Goal: Find specific page/section: Find specific page/section

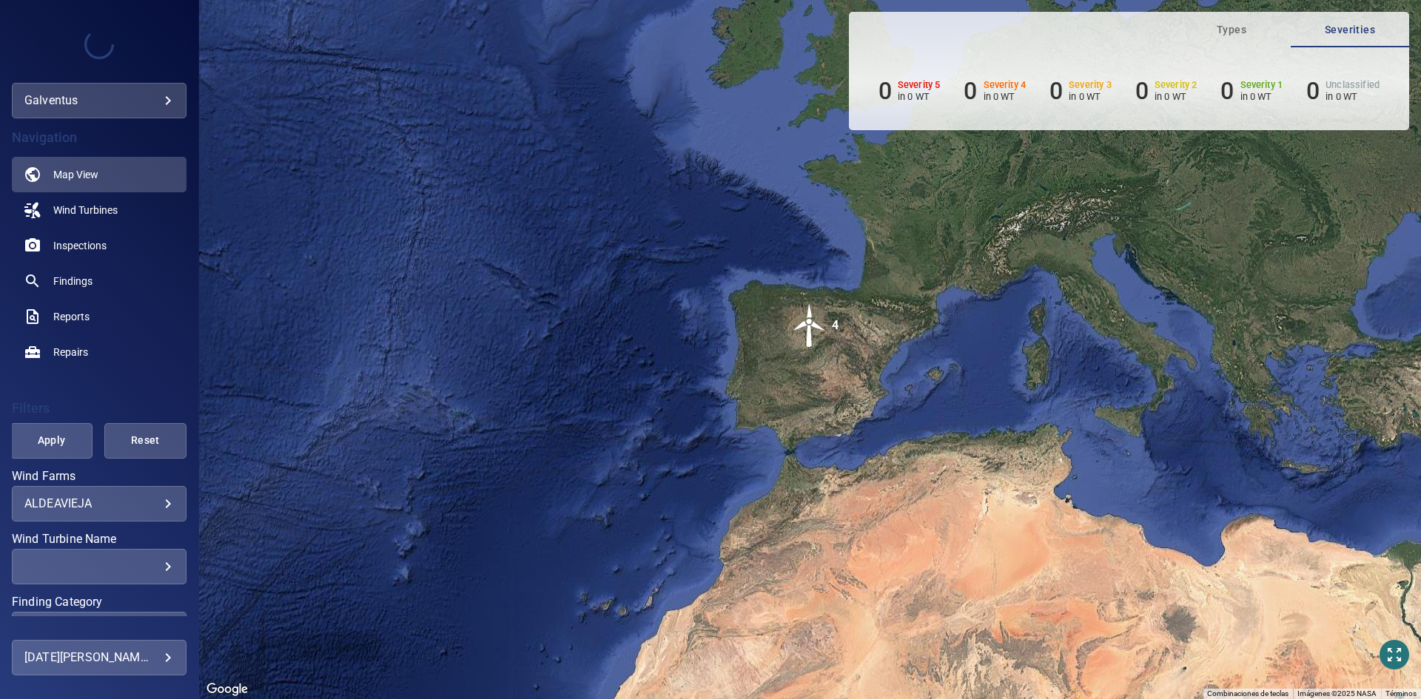
click at [101, 504] on body "**********" at bounding box center [710, 349] width 1421 height 699
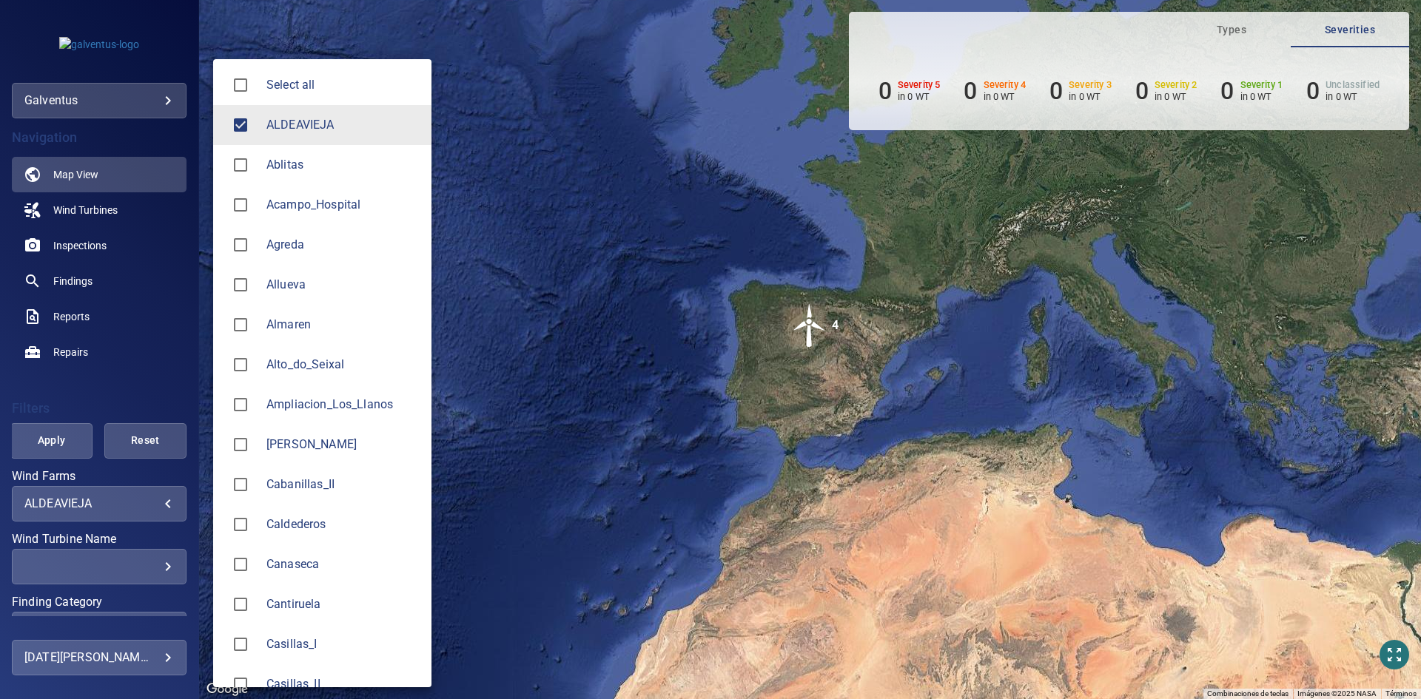
click at [95, 239] on div at bounding box center [710, 349] width 1421 height 699
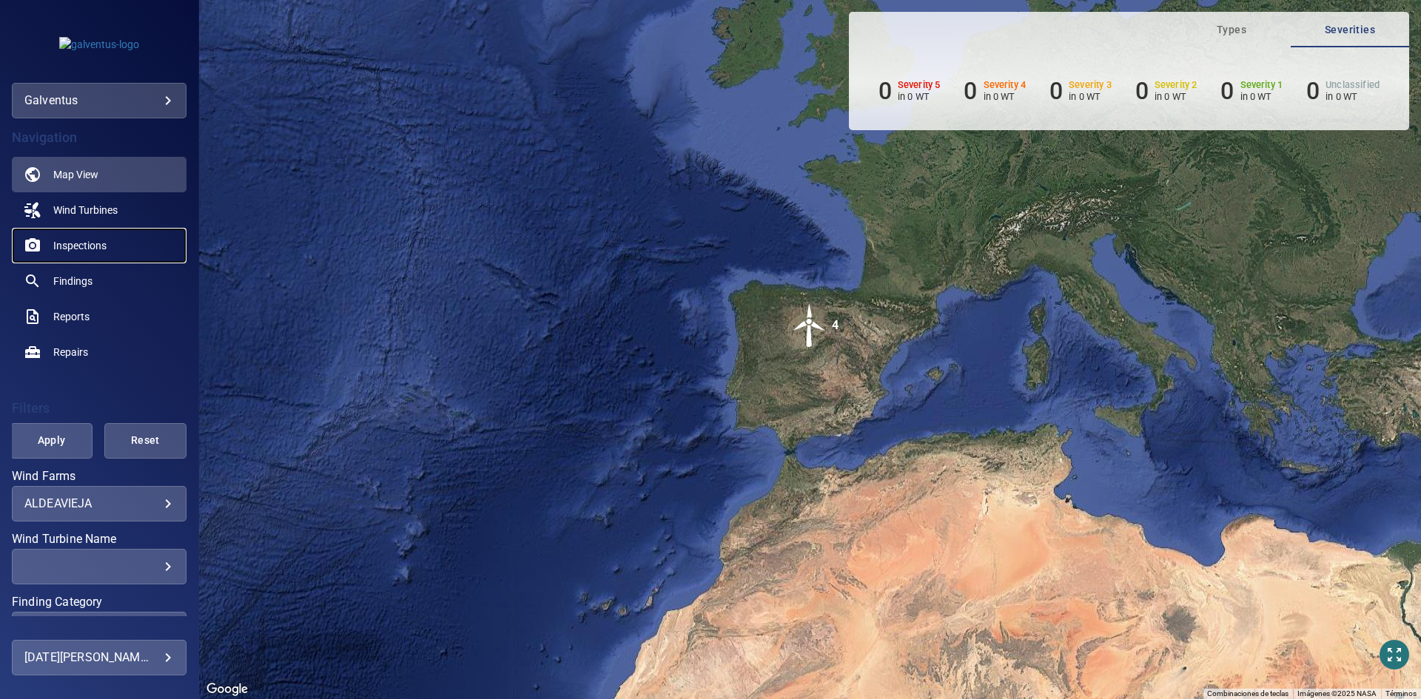
click at [78, 252] on span "Inspections" at bounding box center [79, 245] width 53 height 15
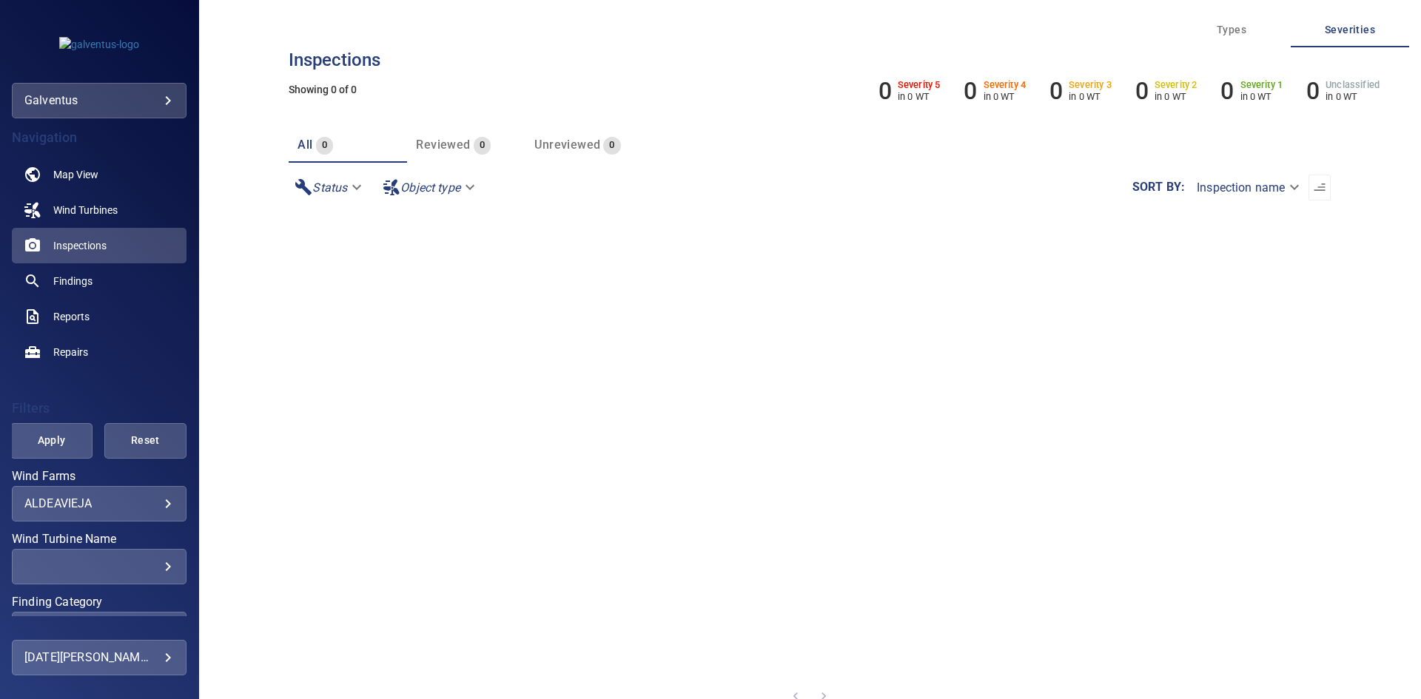
click at [64, 503] on body "**********" at bounding box center [710, 349] width 1421 height 699
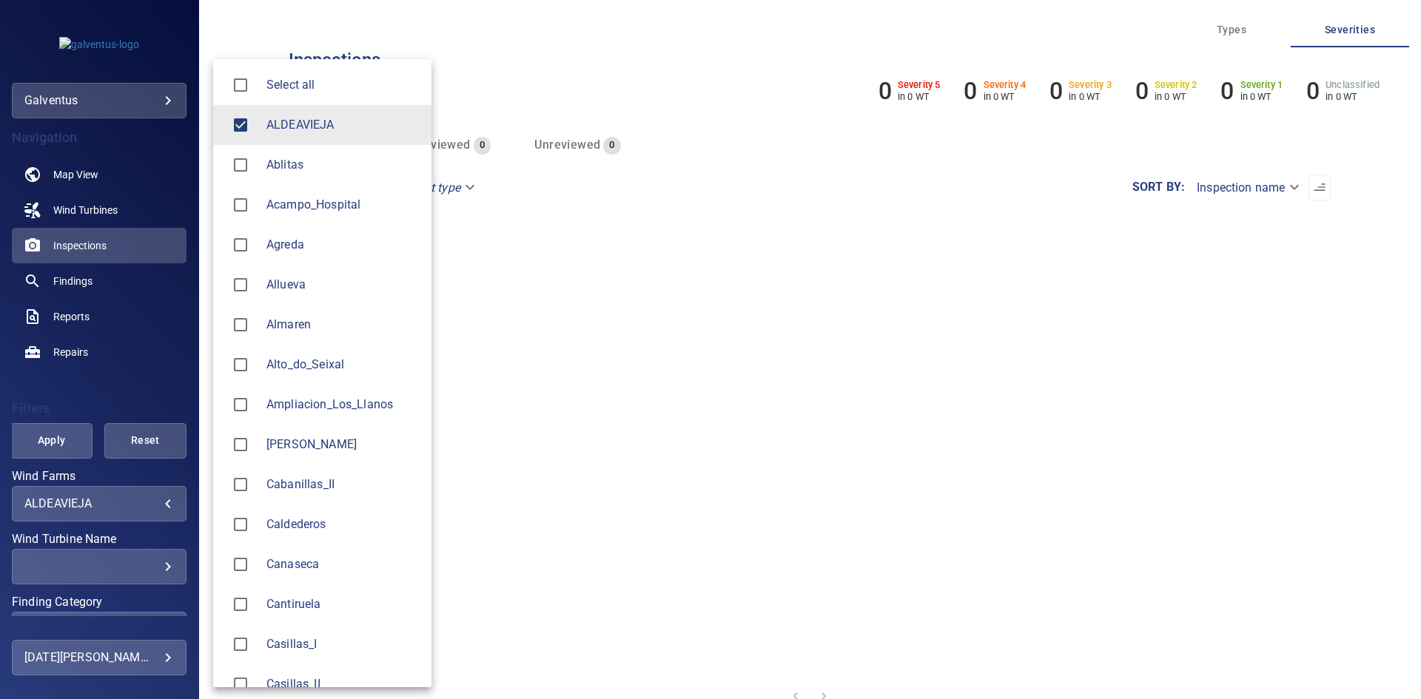
click at [264, 142] on li "ALDEAVIEJA" at bounding box center [322, 125] width 218 height 40
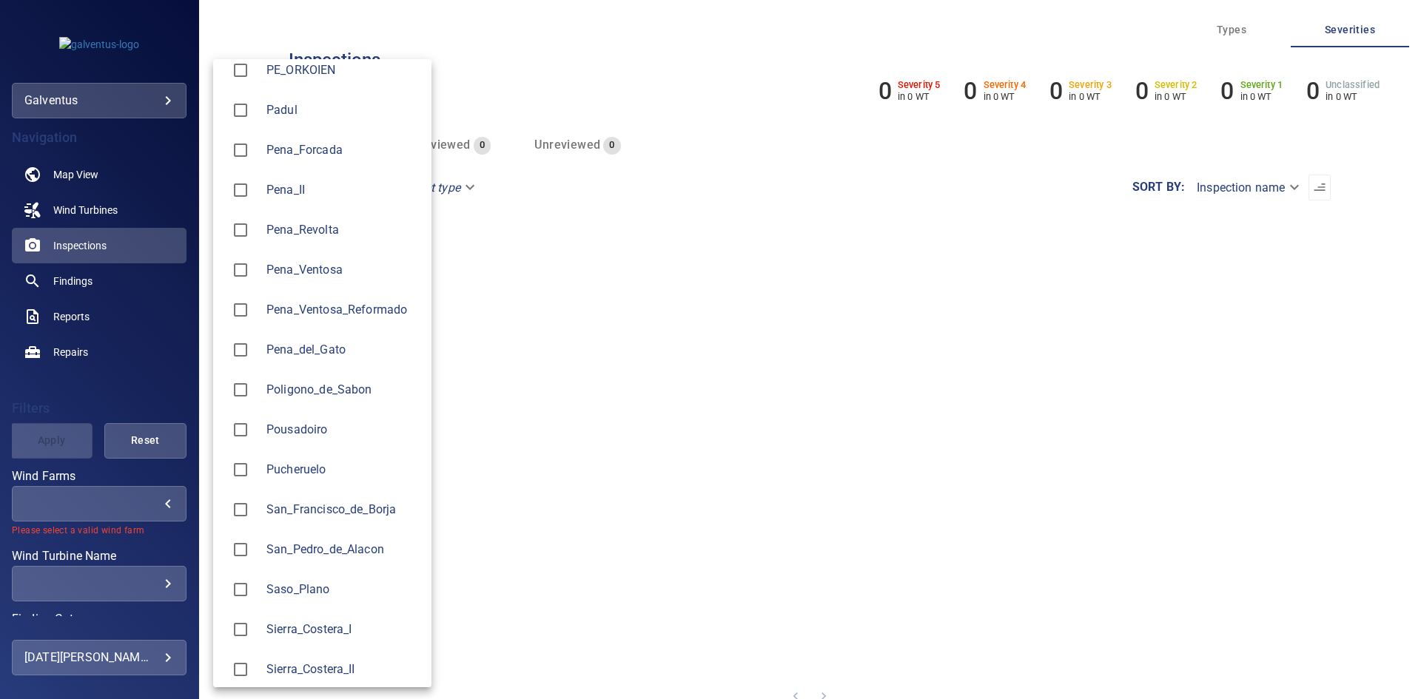
scroll to position [1702, 0]
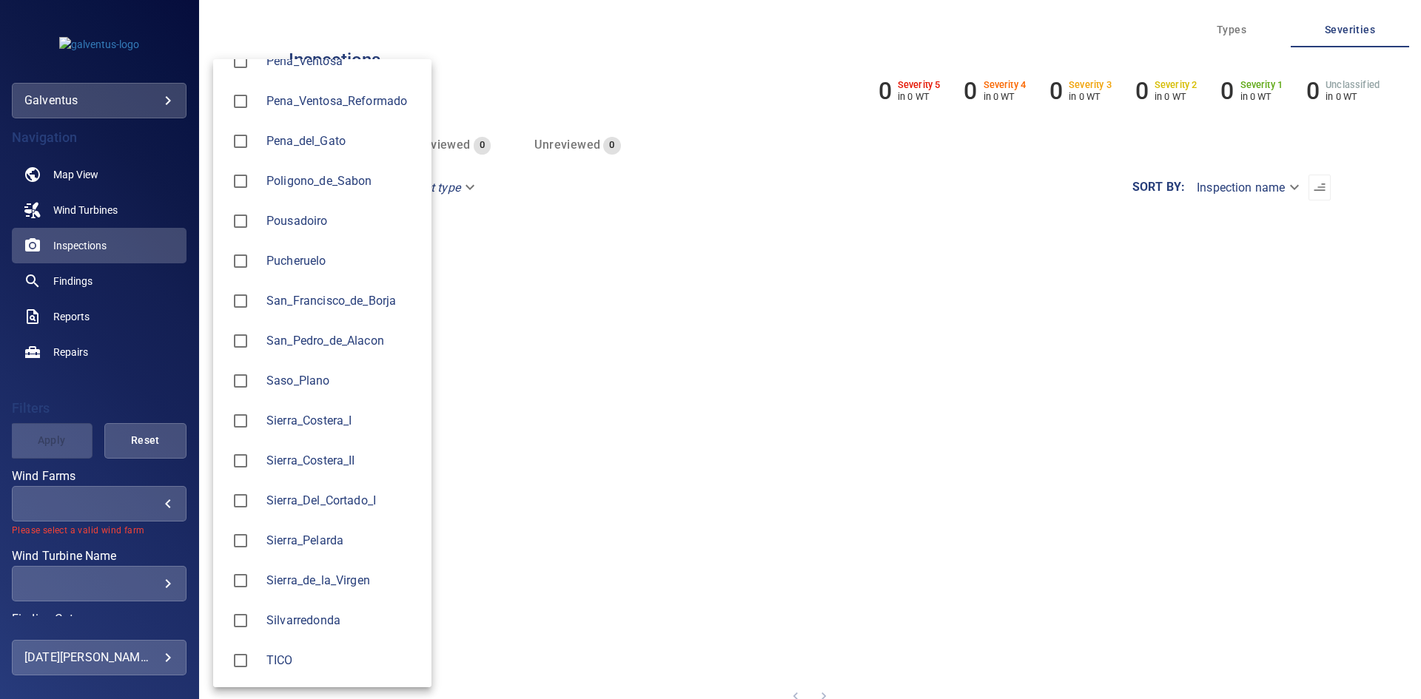
click at [281, 445] on li "Sierra_Costera_II" at bounding box center [322, 461] width 218 height 40
type input "**********"
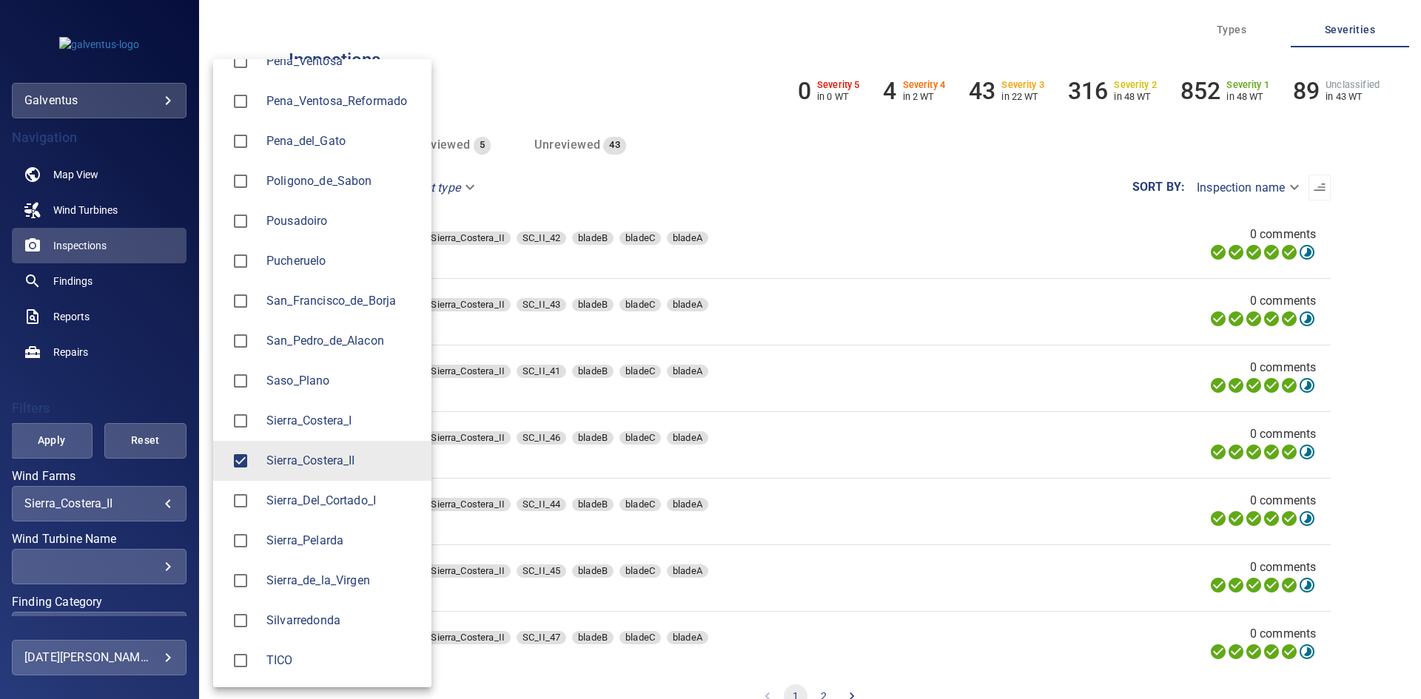
click at [61, 443] on div at bounding box center [710, 349] width 1421 height 699
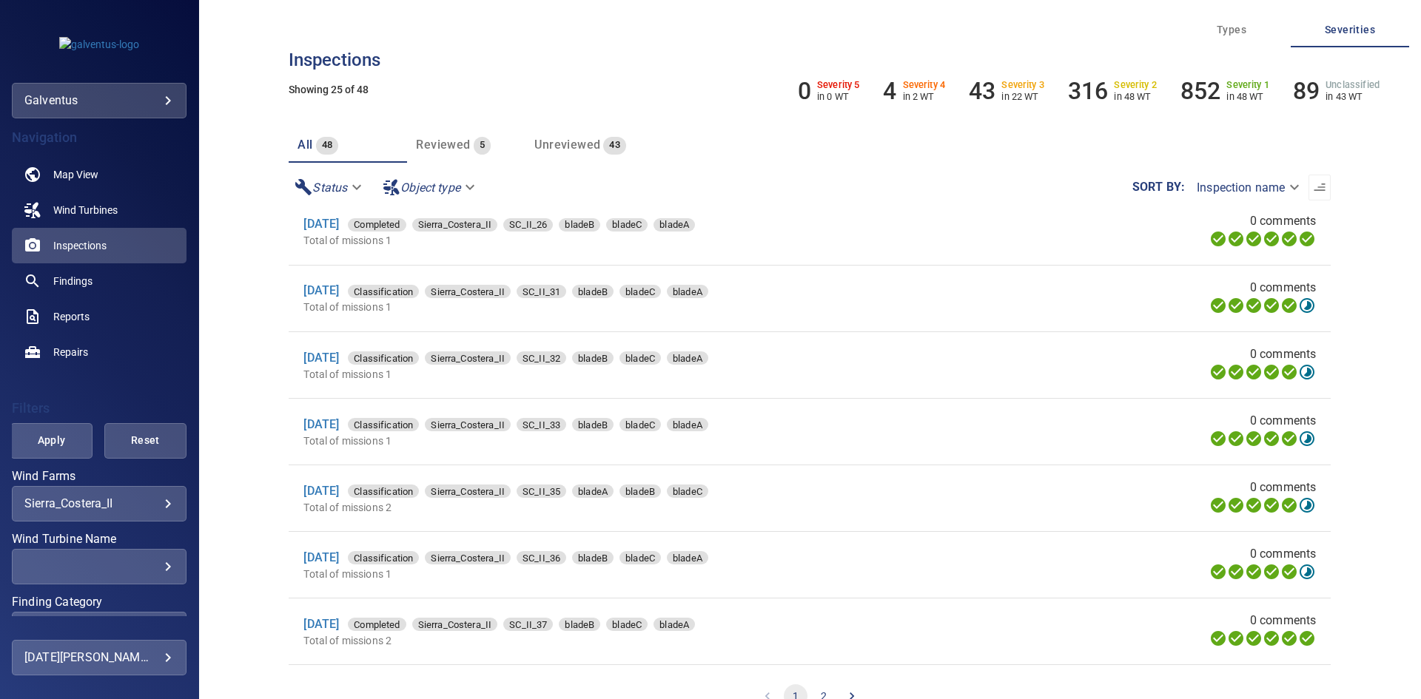
scroll to position [962, 0]
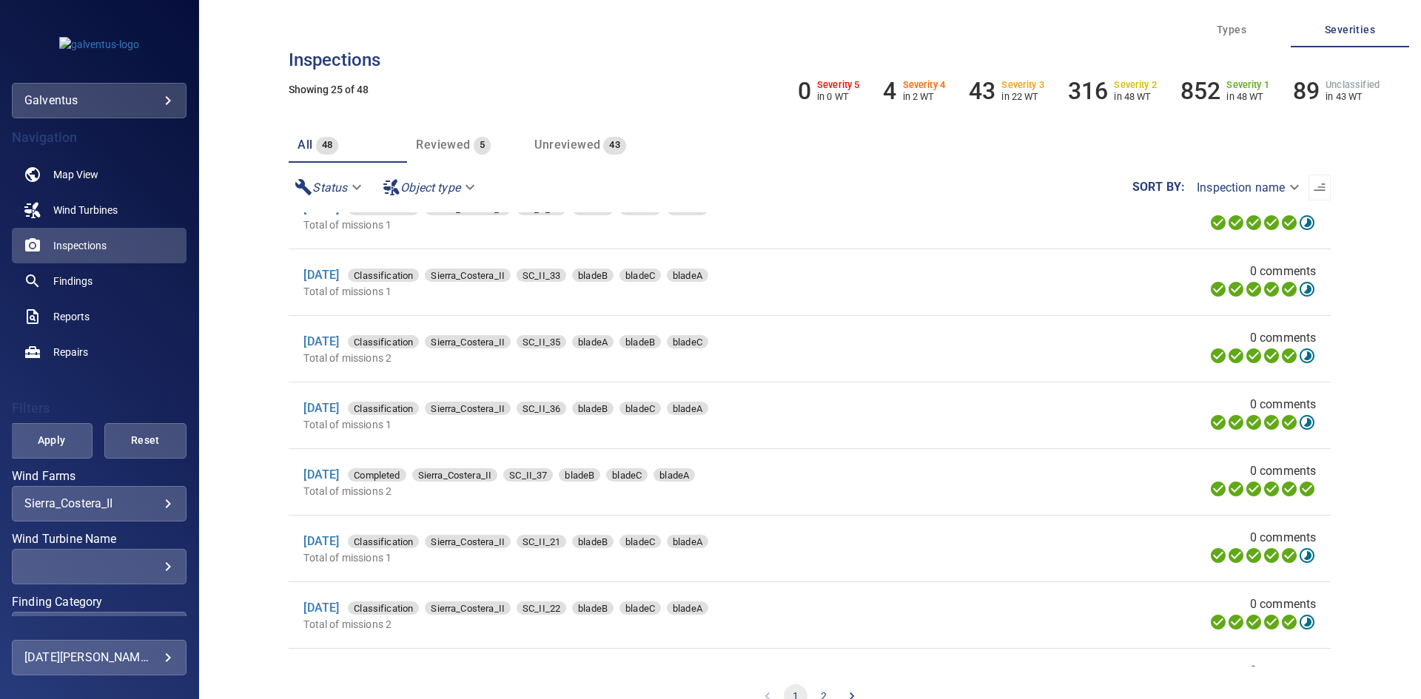
click at [73, 568] on div "​" at bounding box center [99, 567] width 150 height 14
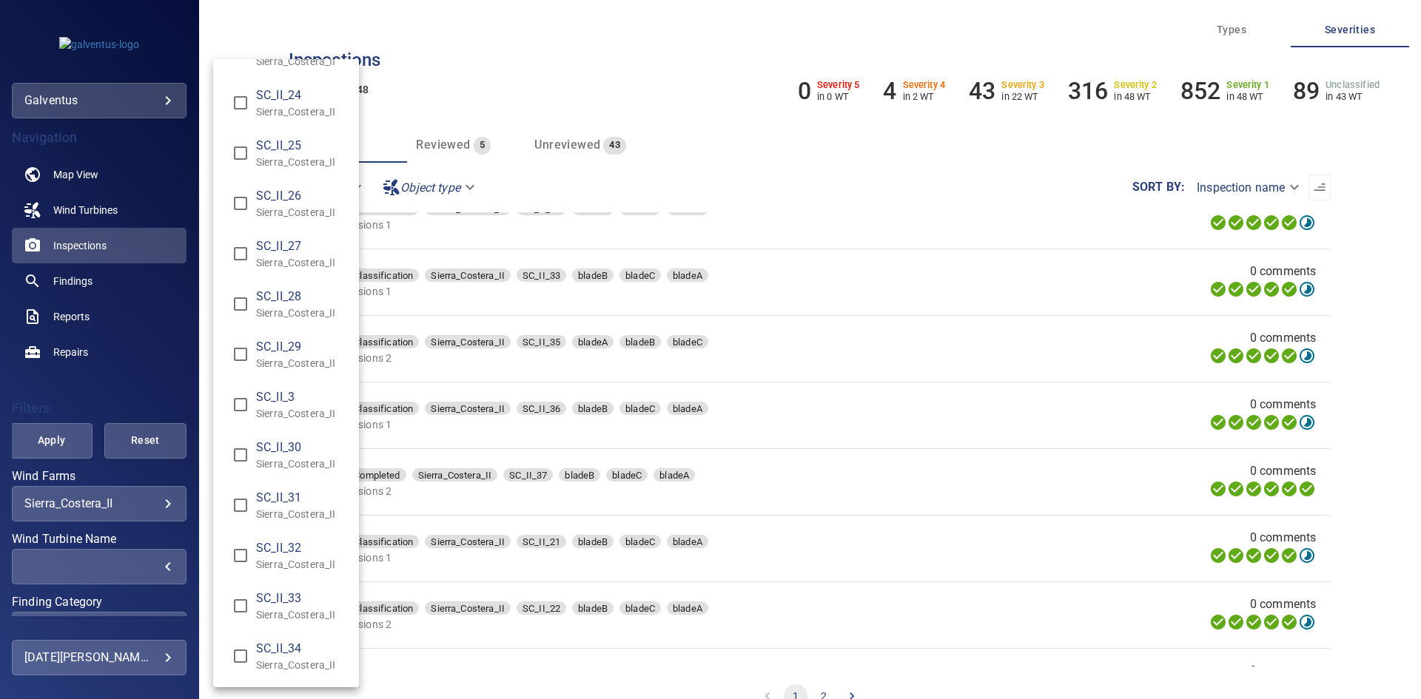
scroll to position [888, 0]
click at [289, 460] on span "SC_II_32" at bounding box center [301, 453] width 91 height 18
type input "**********"
click at [38, 444] on div "Wind Turbine Name" at bounding box center [710, 349] width 1421 height 699
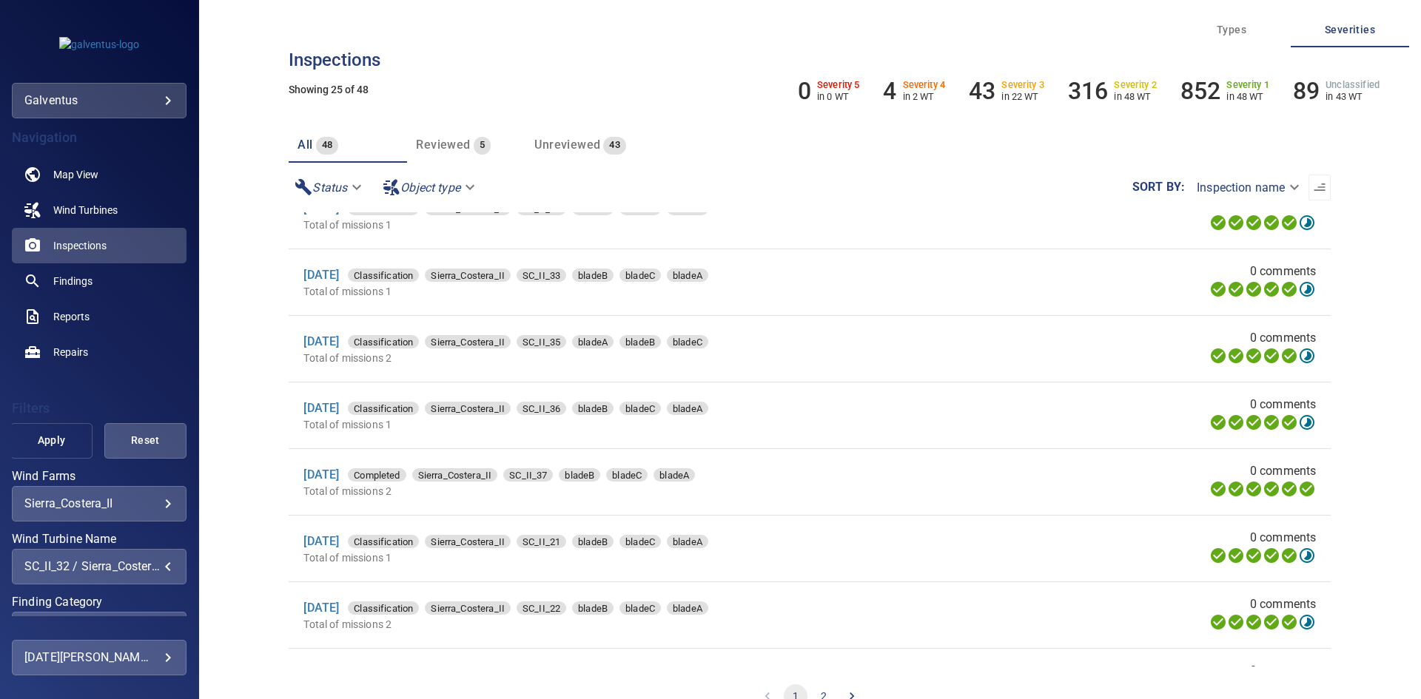
click at [47, 441] on span "Apply" at bounding box center [51, 441] width 45 height 19
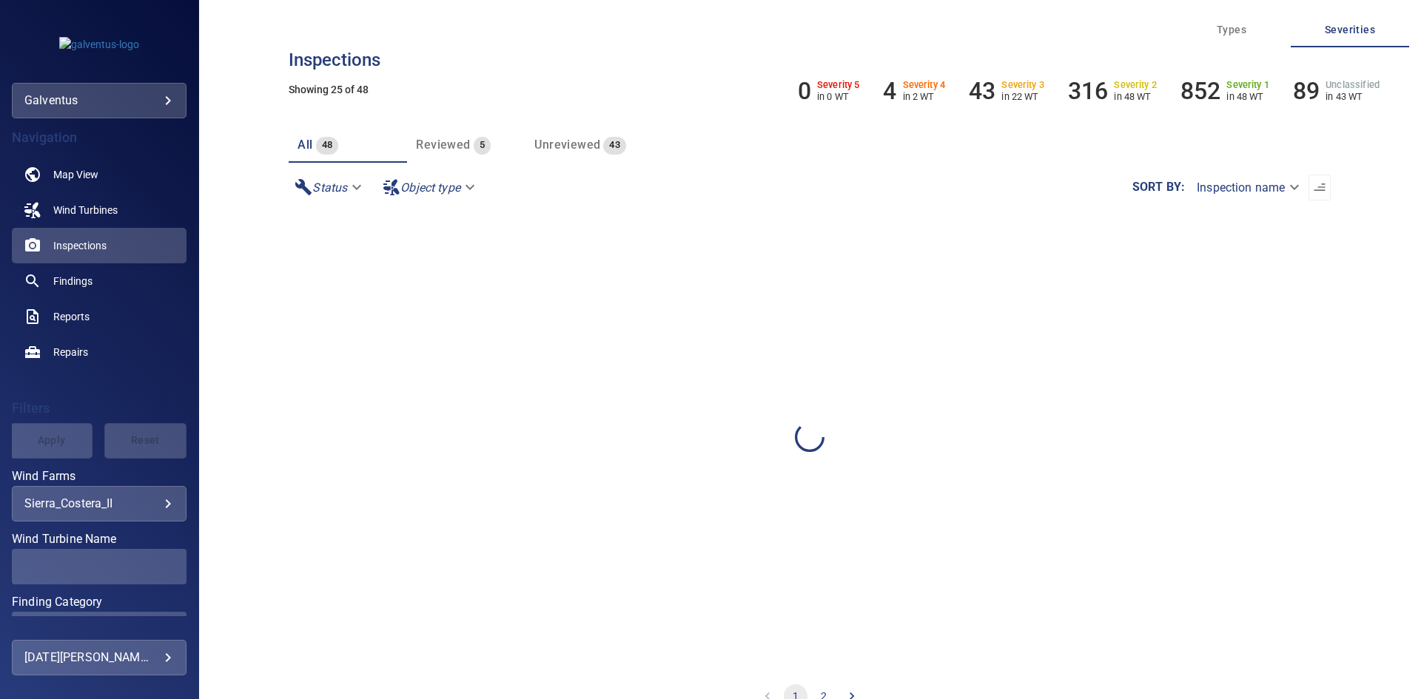
scroll to position [0, 0]
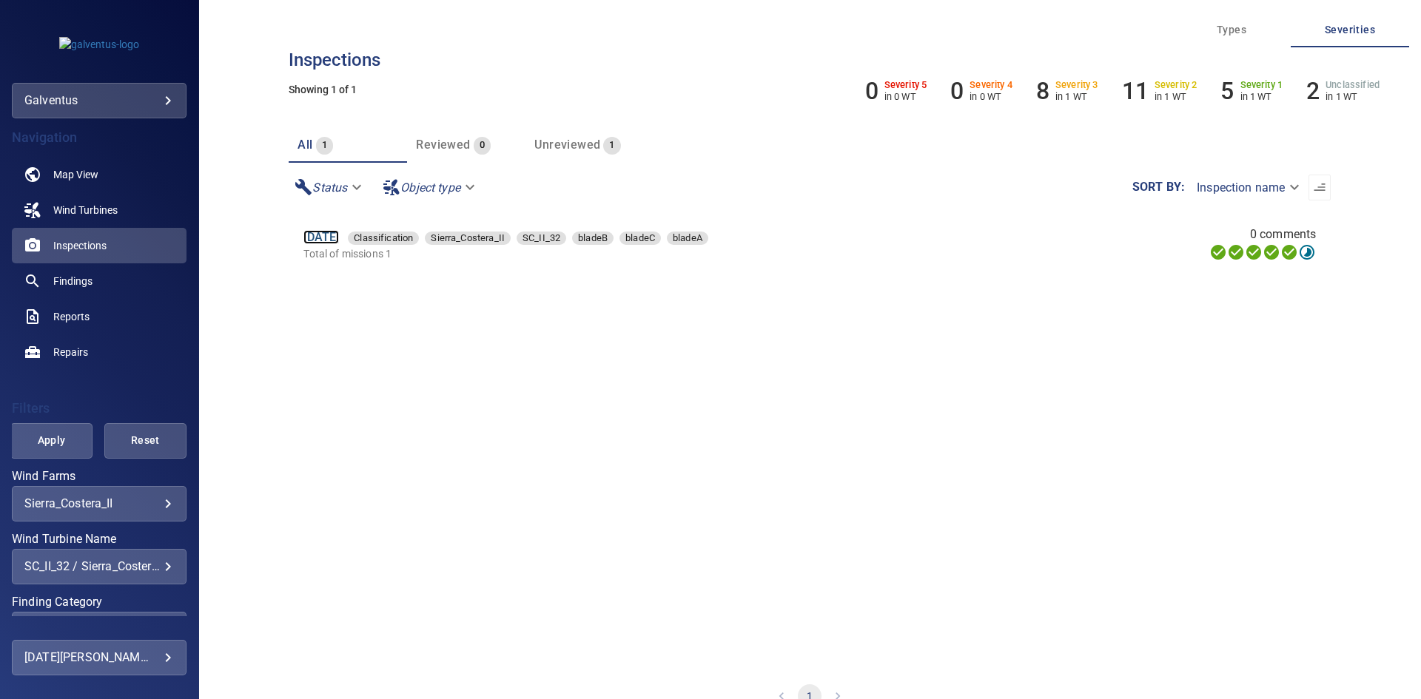
click at [339, 241] on link "[DATE]" at bounding box center [321, 237] width 36 height 14
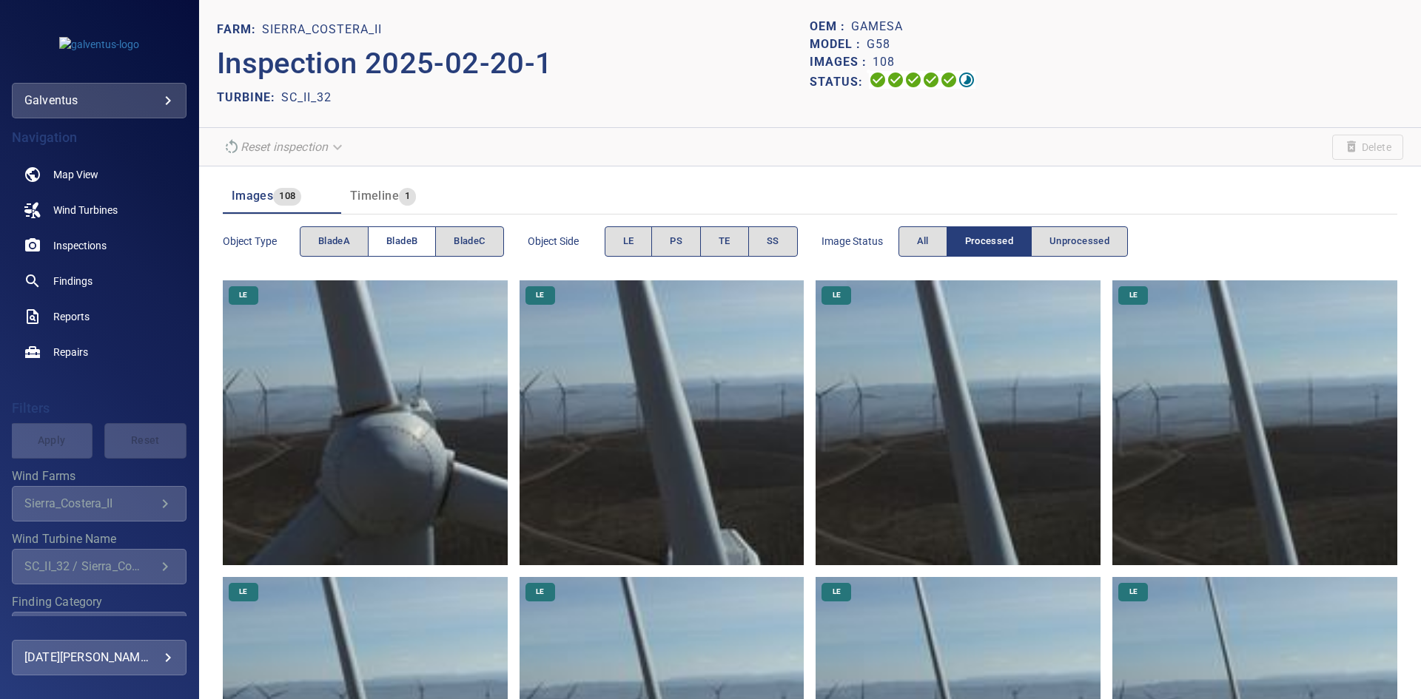
click at [422, 252] on button "bladeB" at bounding box center [402, 241] width 68 height 30
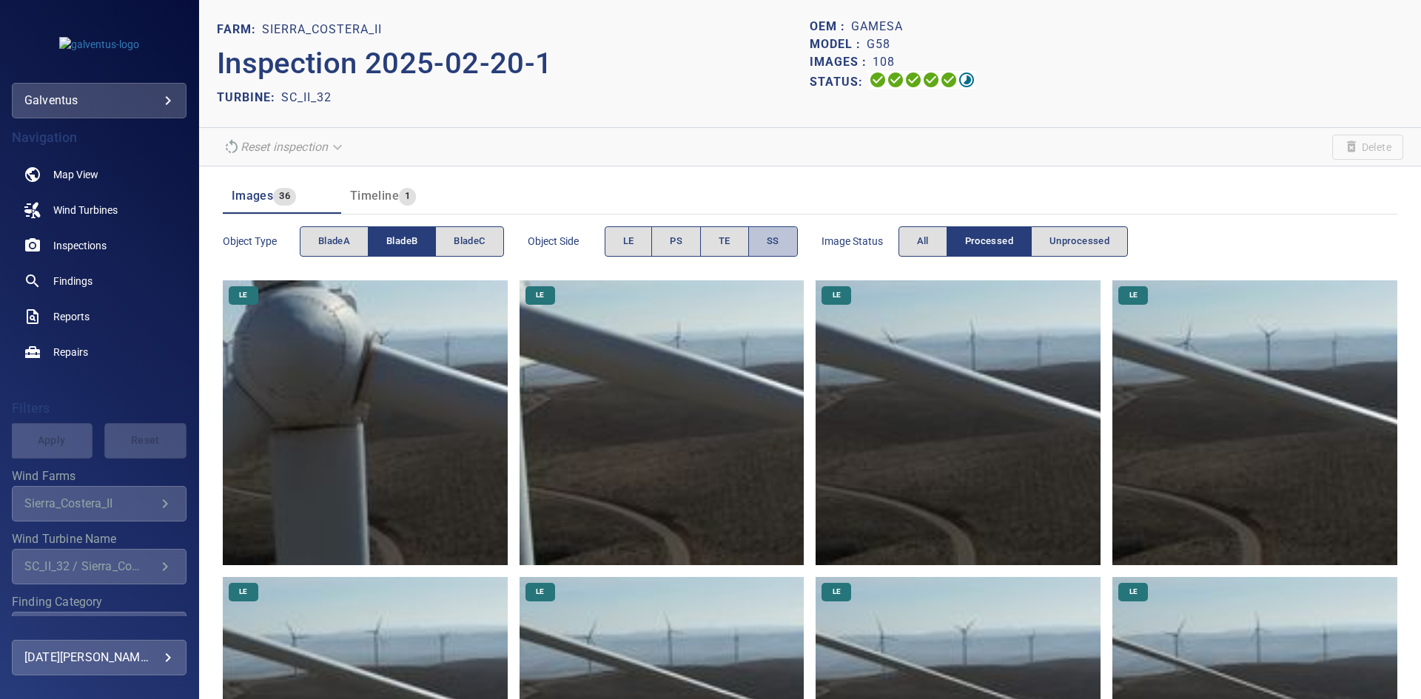
click at [793, 232] on button "SS" at bounding box center [773, 241] width 50 height 30
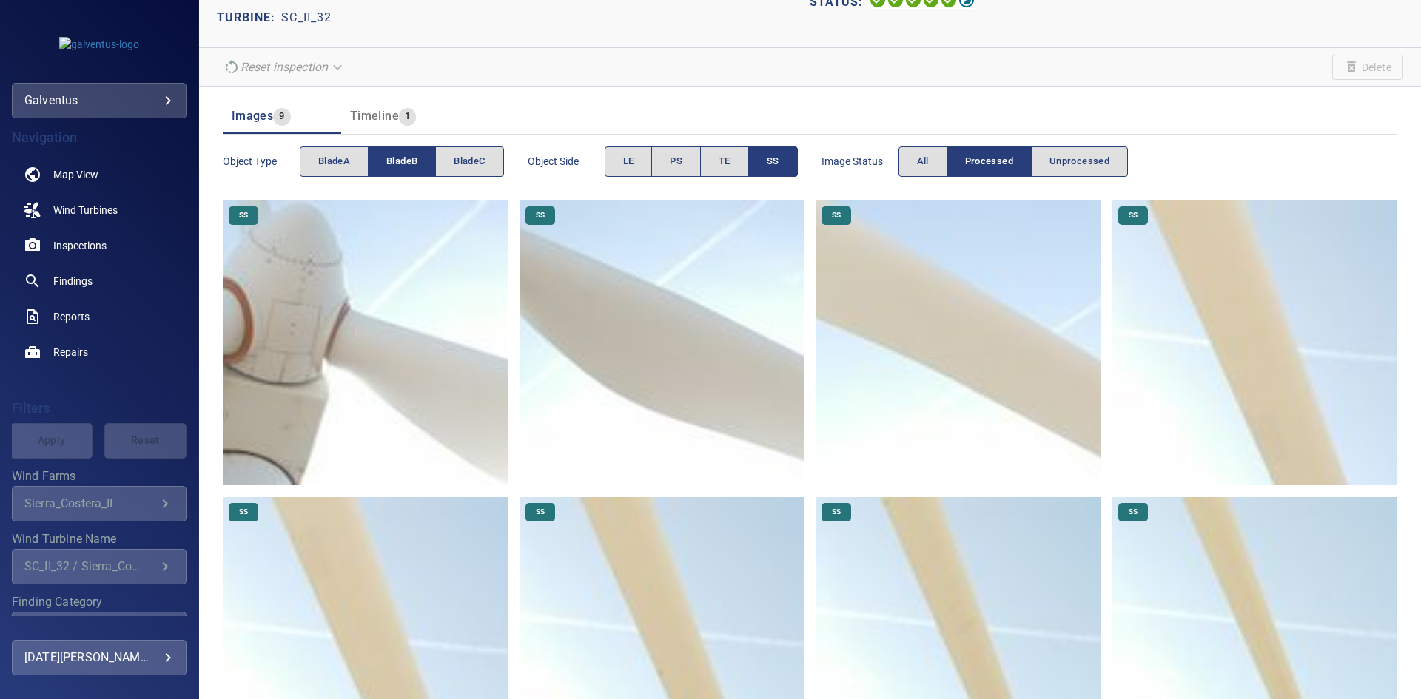
scroll to position [296, 0]
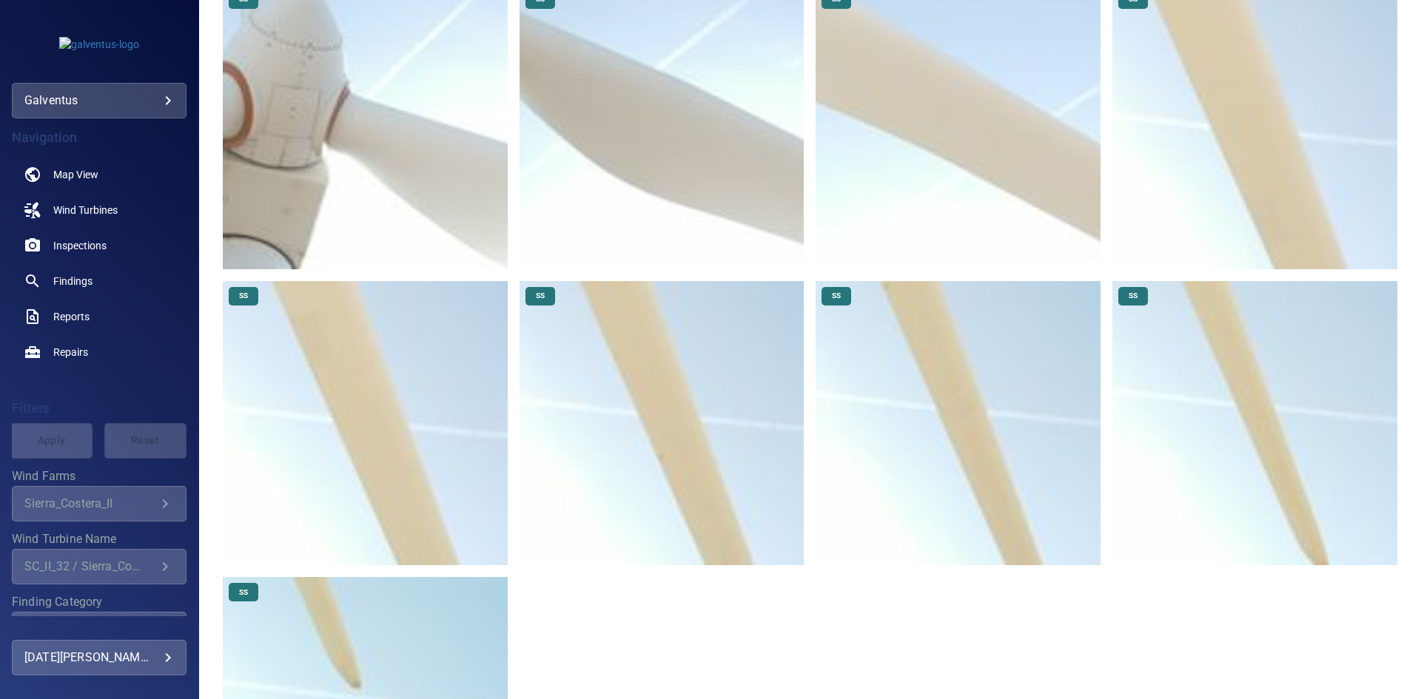
click at [382, 444] on img at bounding box center [365, 423] width 285 height 285
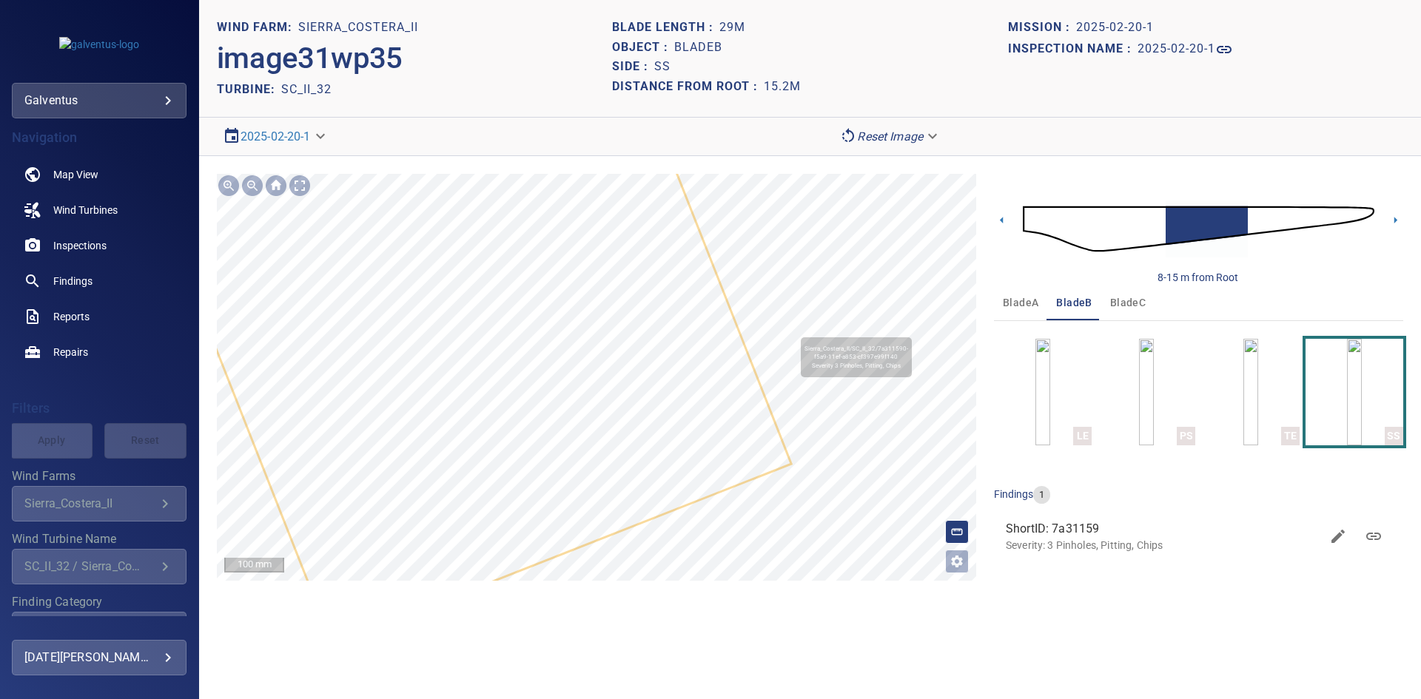
click at [673, 446] on icon at bounding box center [424, 205] width 731 height 876
